Goal: Task Accomplishment & Management: Use online tool/utility

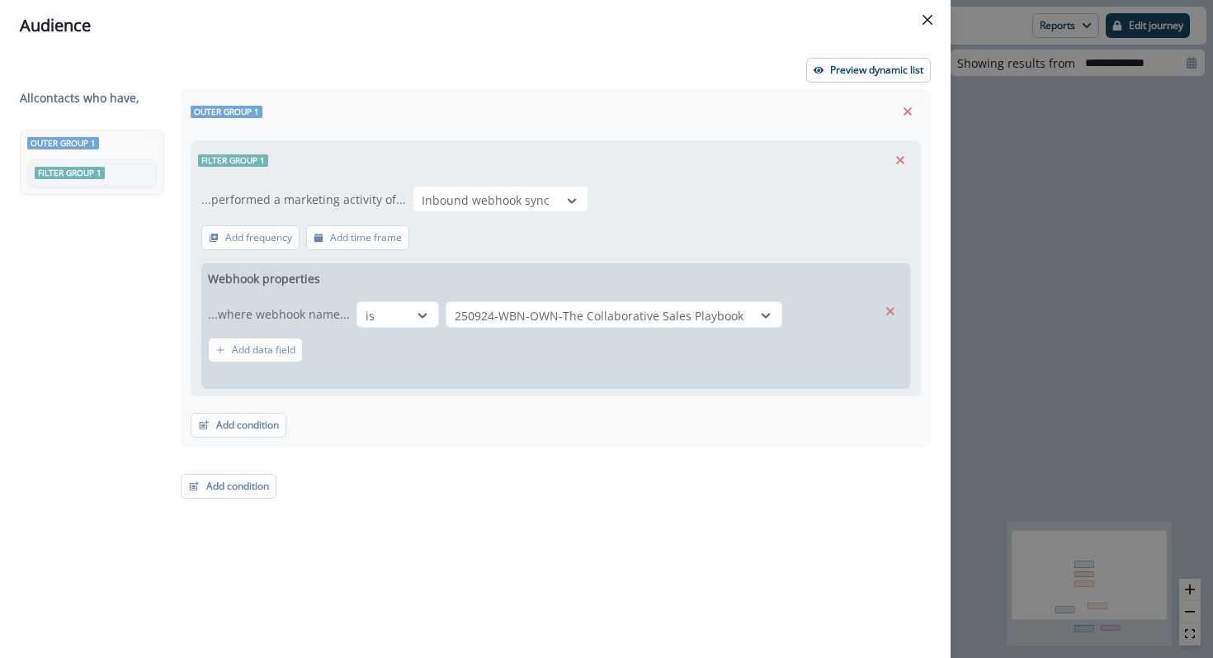
click at [903, 82] on div "Preview dynamic list All contact s who have, Outer group 1 Filter group 1 Outer…" at bounding box center [475, 354] width 950 height 606
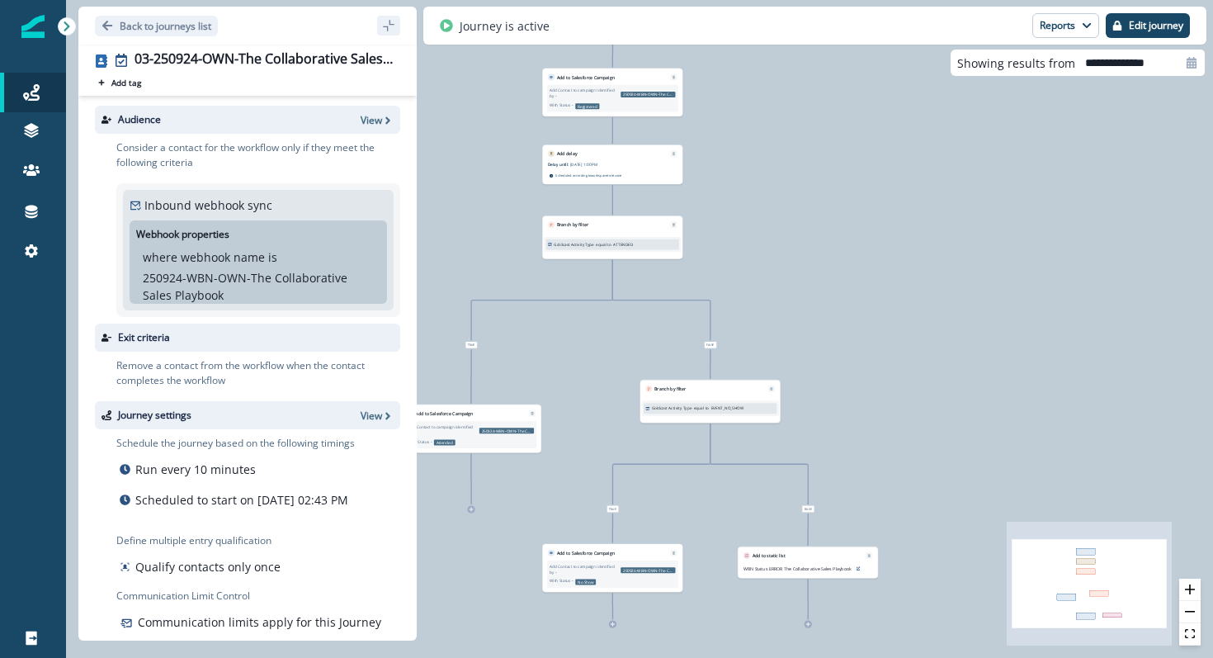
click at [353, 117] on div at bounding box center [260, 119] width 186 height 15
click at [361, 121] on p "View" at bounding box center [371, 120] width 21 height 14
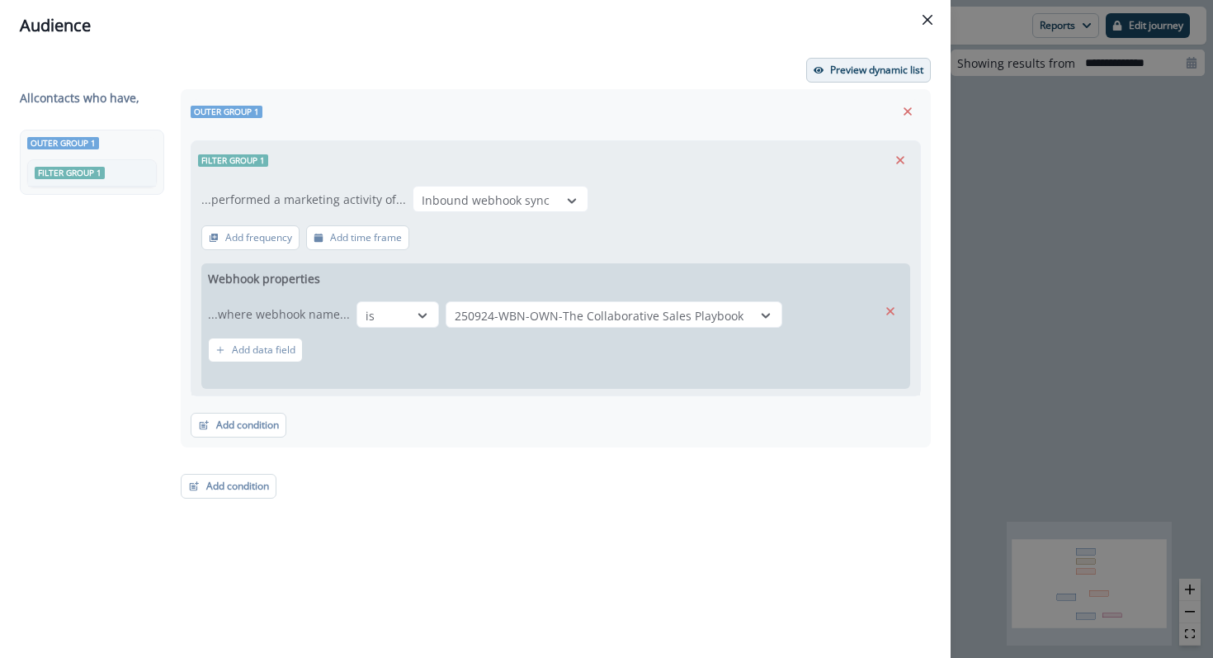
click at [860, 73] on p "Preview dynamic list" at bounding box center [876, 70] width 93 height 12
